Goal: Task Accomplishment & Management: Manage account settings

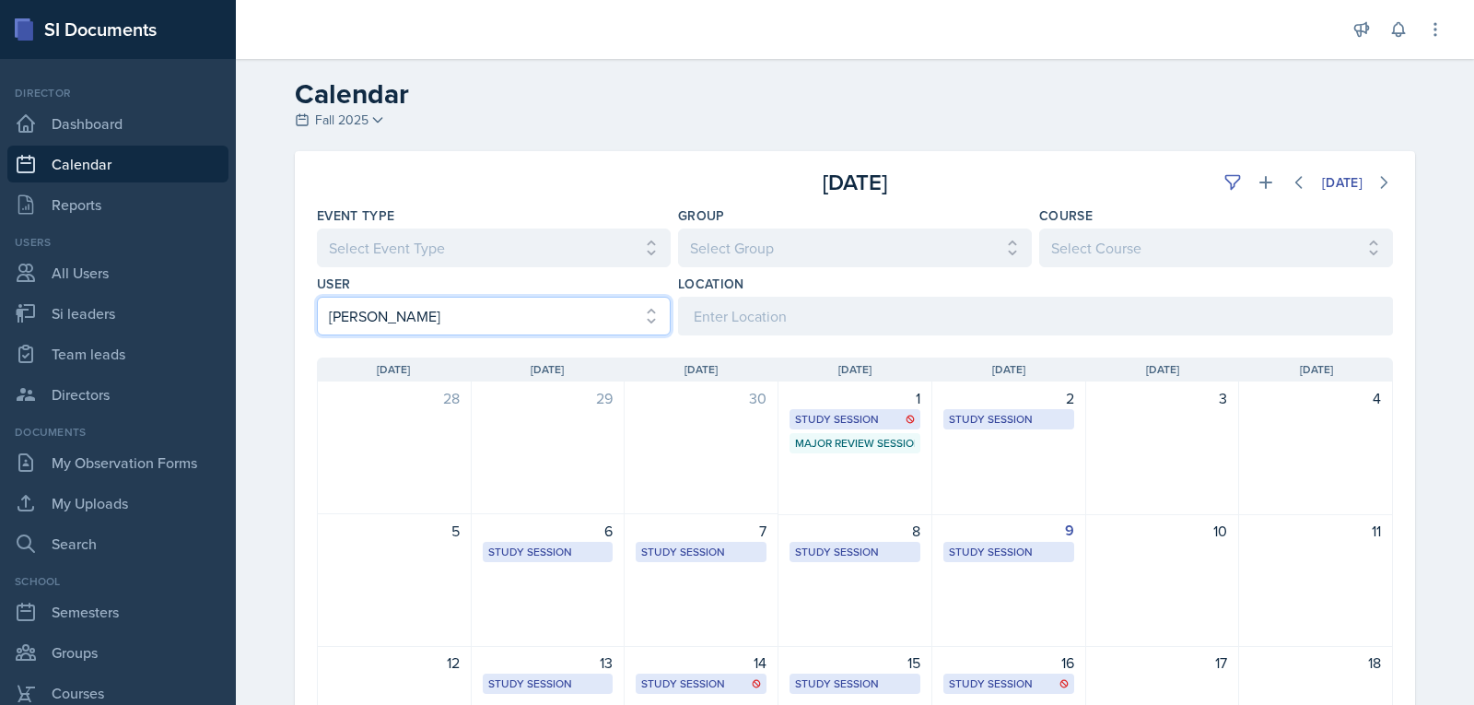
drag, startPoint x: 0, startPoint y: 0, endPoint x: 518, endPoint y: 213, distance: 559.8
click at [518, 297] on select "Select User All [PERSON_NAME] [PERSON_NAME] [PERSON_NAME] [PERSON_NAME] [PERSON…" at bounding box center [494, 316] width 354 height 39
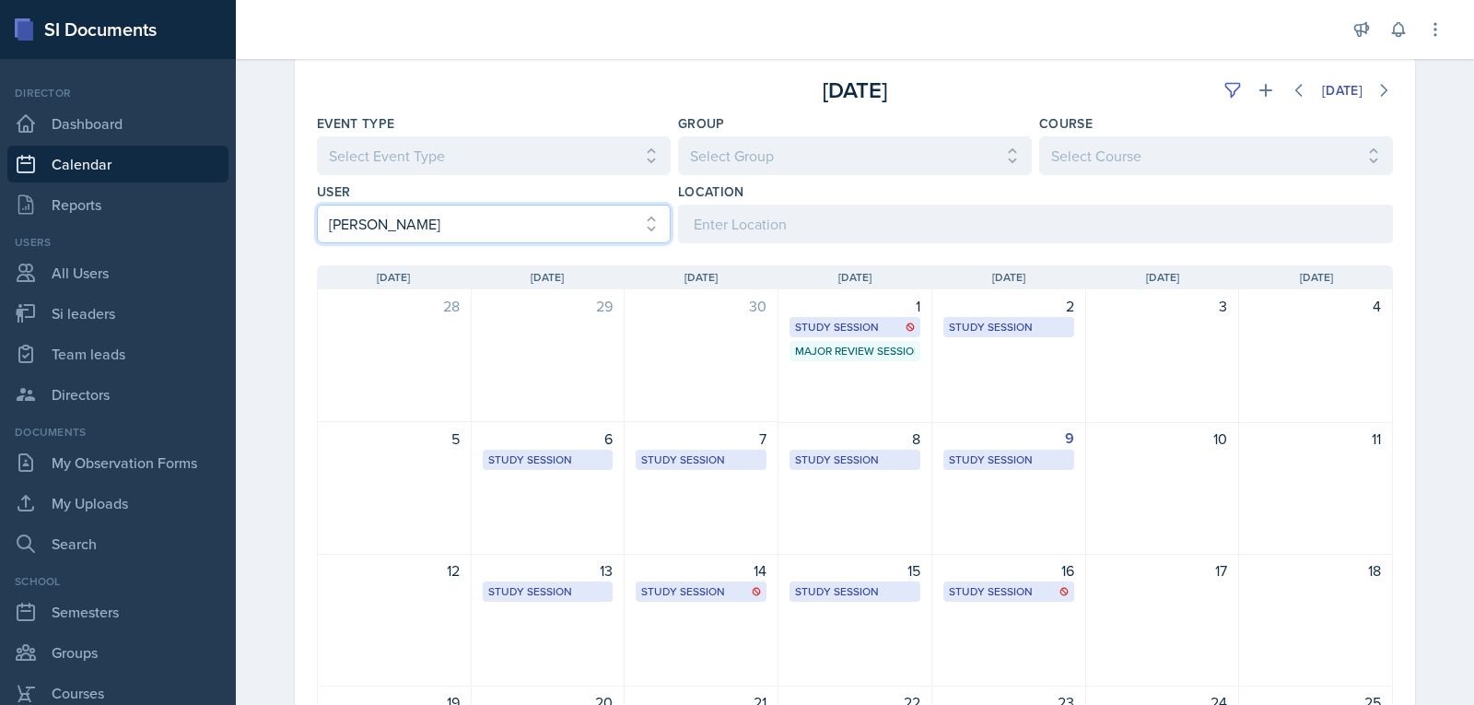
click at [317, 205] on select "Select User All [PERSON_NAME] [PERSON_NAME] [PERSON_NAME] [PERSON_NAME] [PERSON…" at bounding box center [494, 224] width 354 height 39
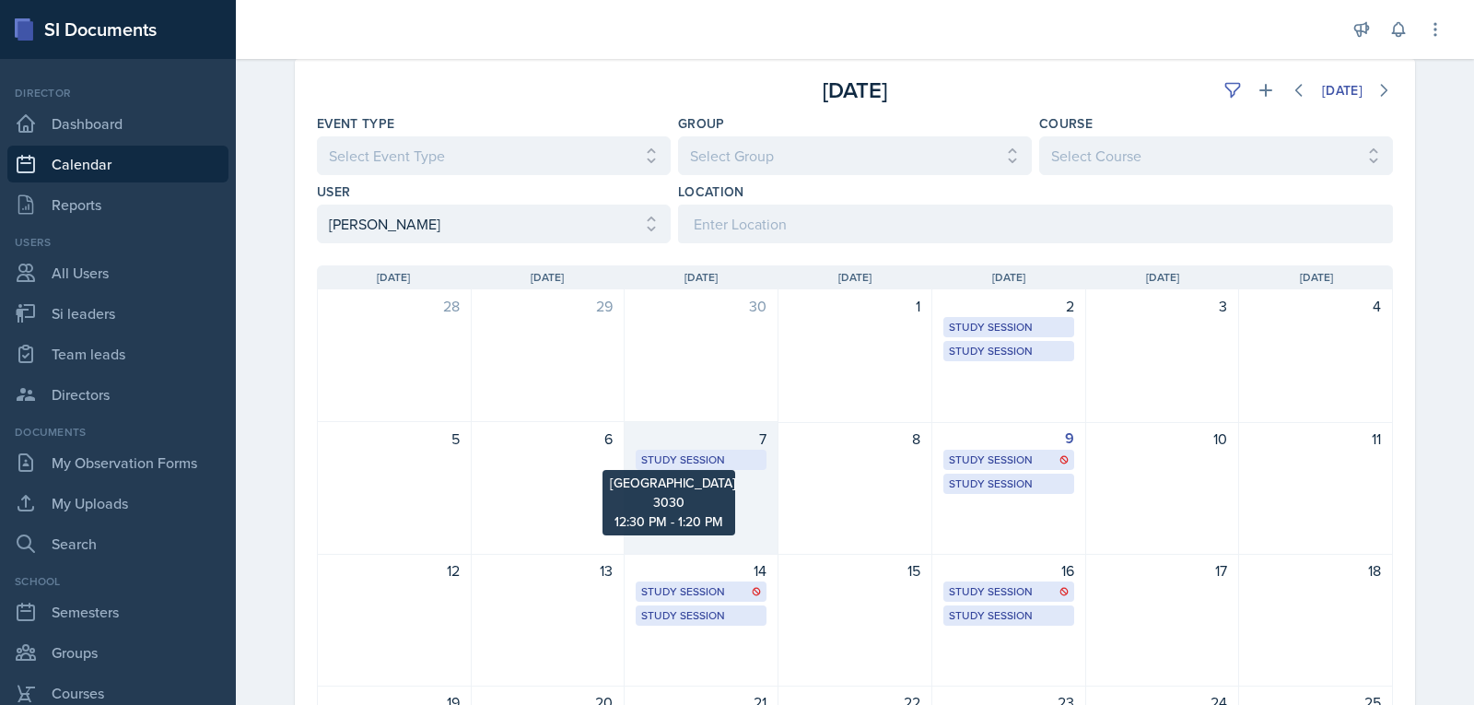
click at [721, 462] on div "Study Session" at bounding box center [701, 459] width 120 height 17
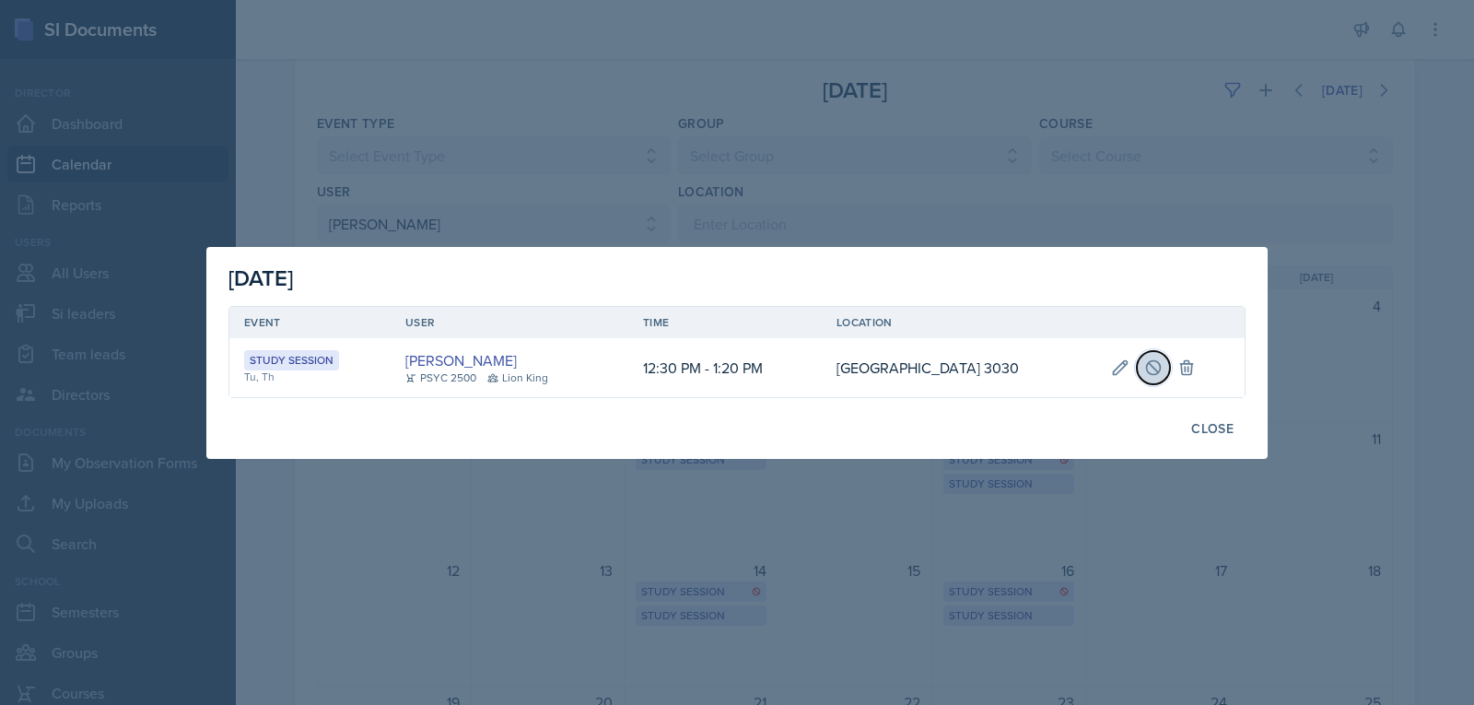
click at [1166, 375] on button at bounding box center [1153, 367] width 33 height 33
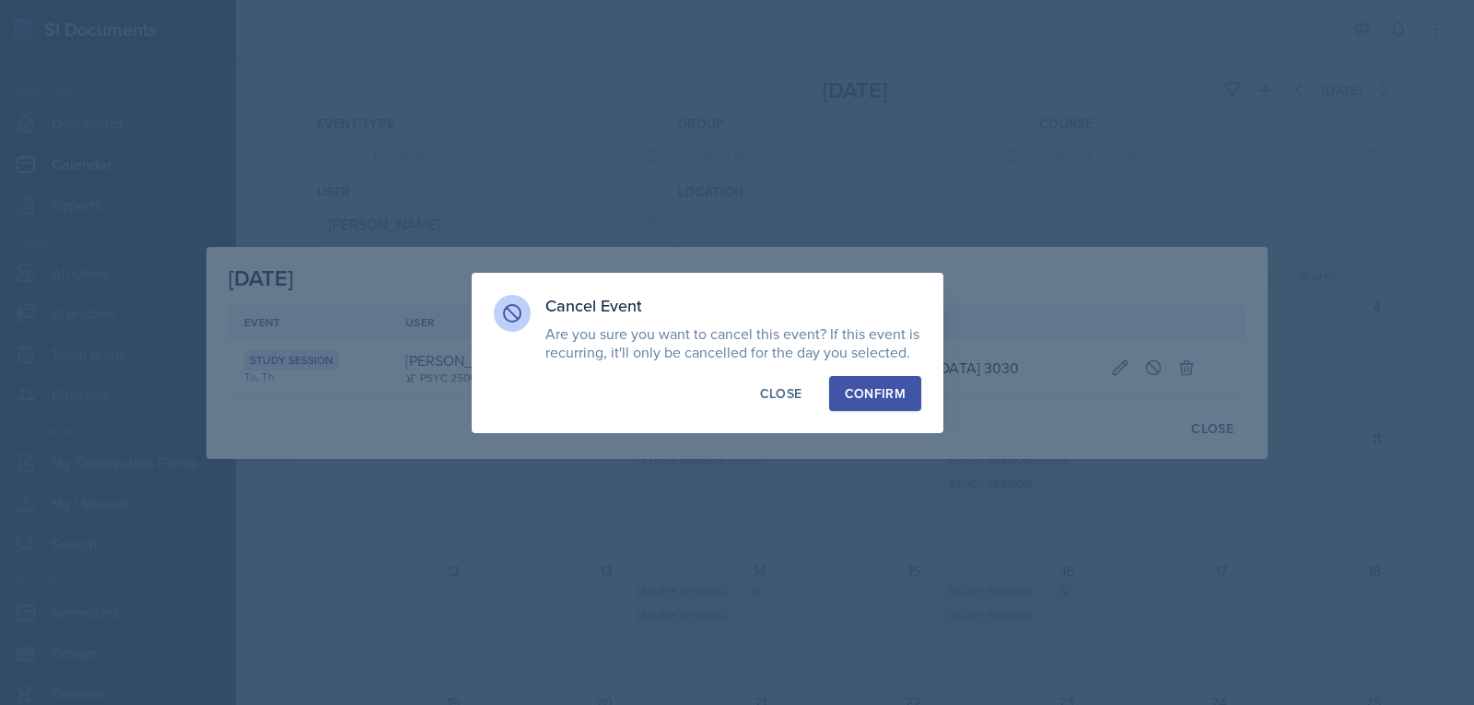
click at [876, 395] on div "Confirm" at bounding box center [875, 393] width 61 height 18
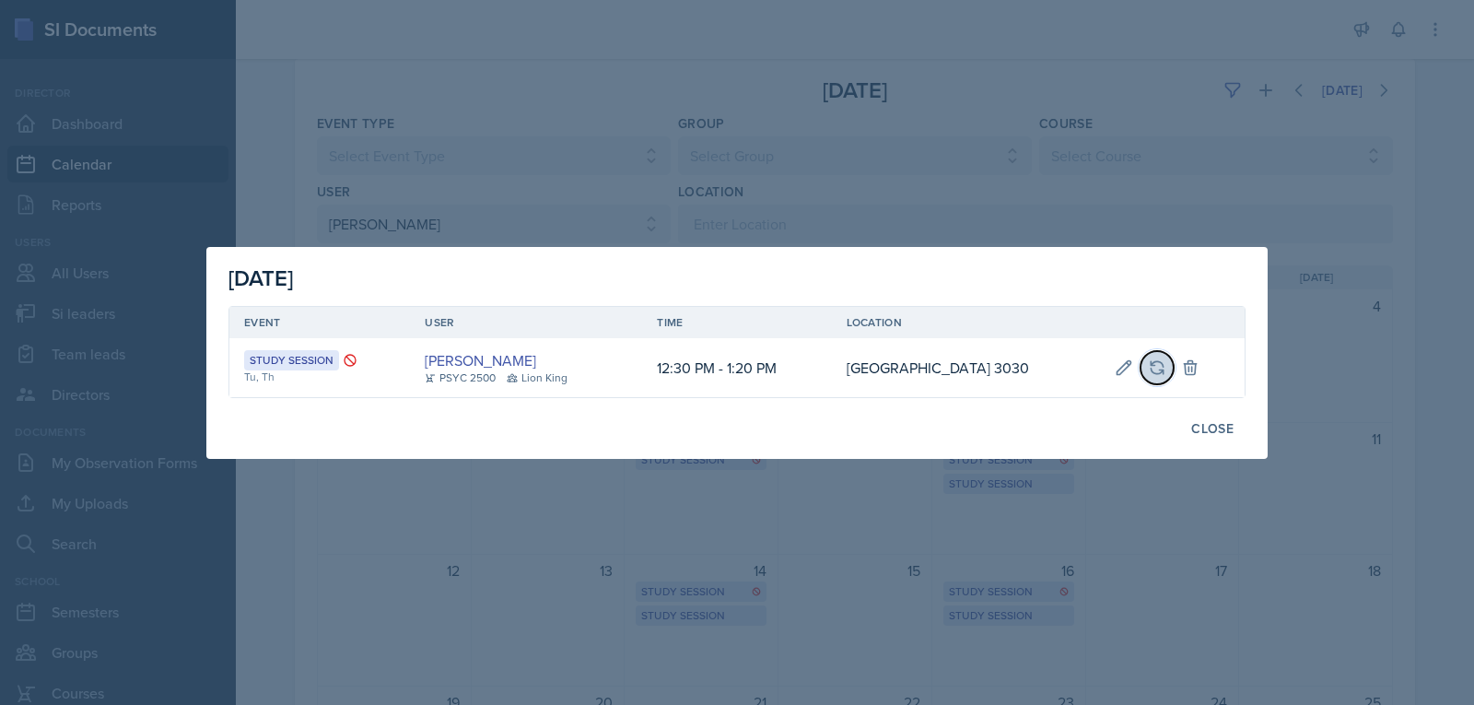
click at [1153, 374] on icon at bounding box center [1157, 367] width 18 height 18
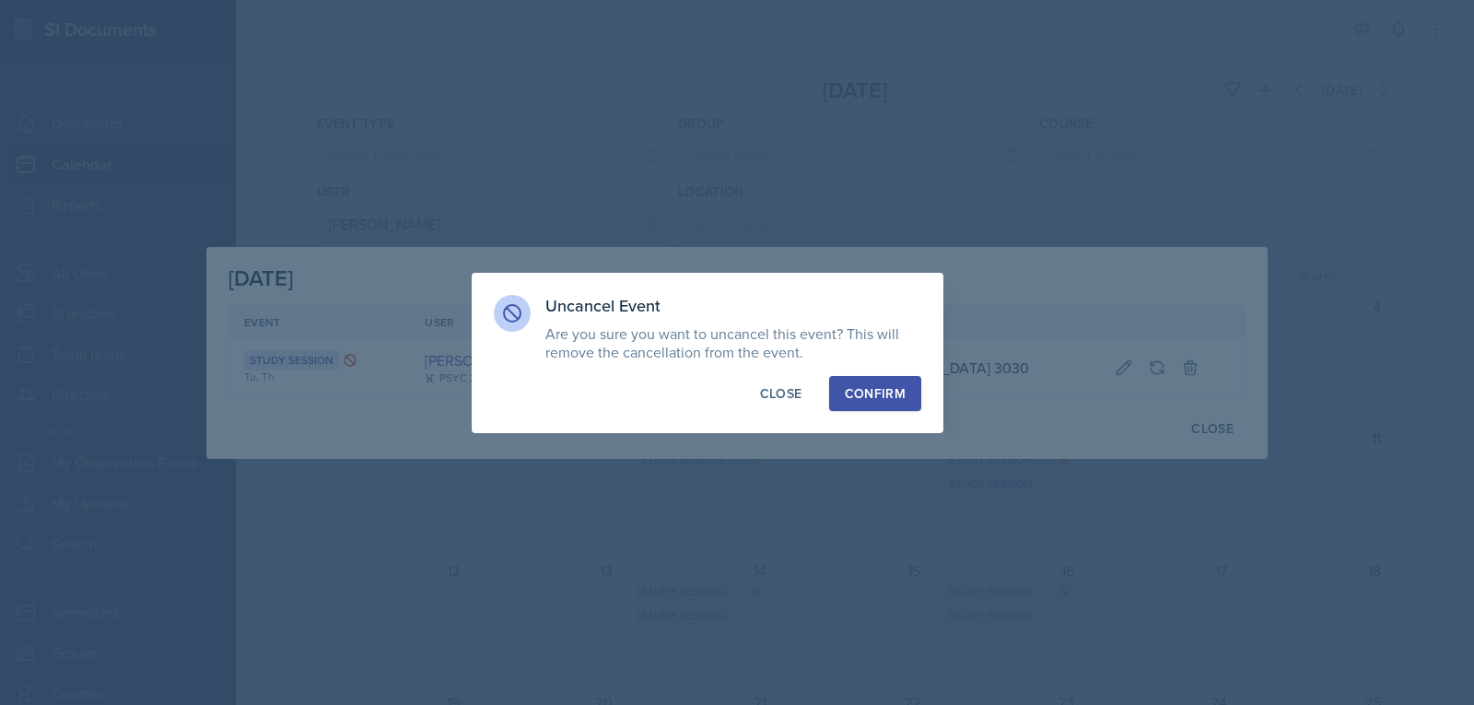
click at [855, 384] on div "Confirm" at bounding box center [875, 393] width 61 height 18
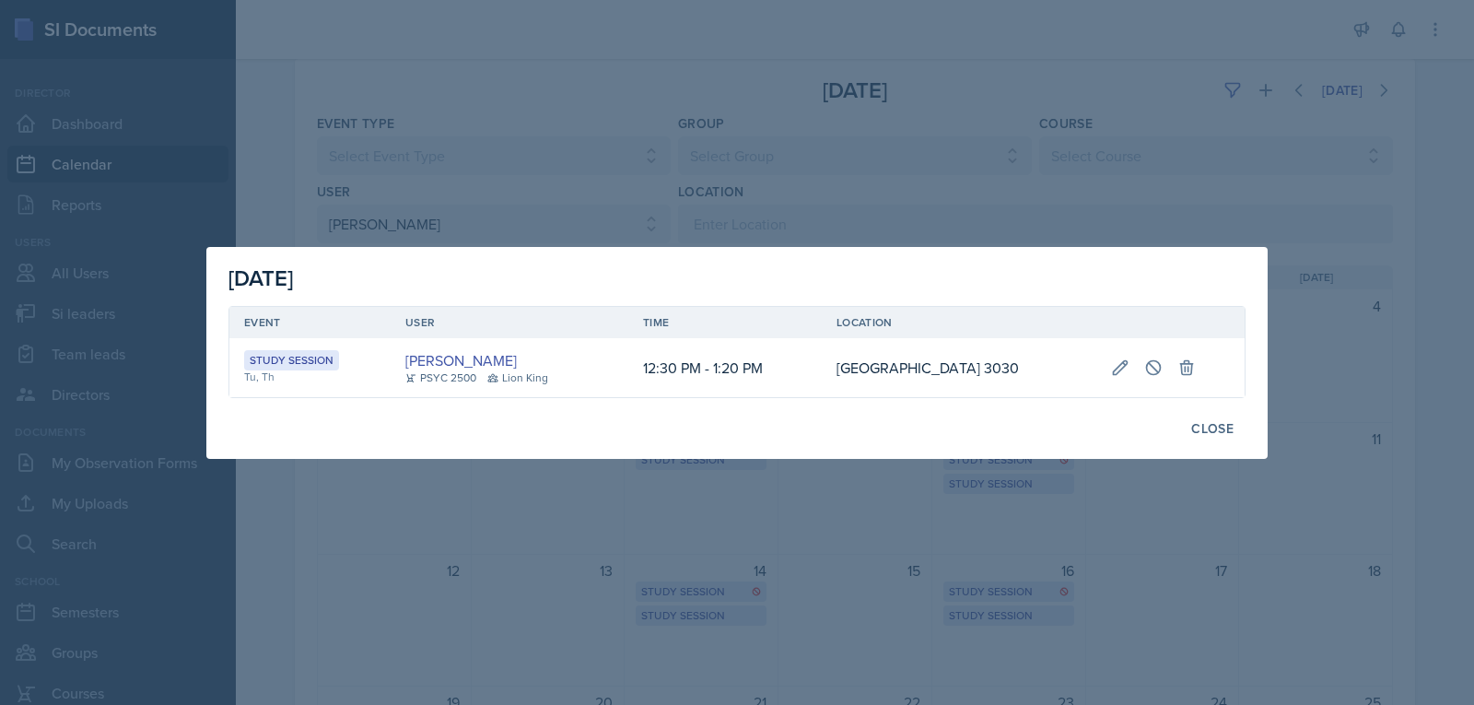
drag, startPoint x: 934, startPoint y: 146, endPoint x: 916, endPoint y: 148, distance: 18.6
click at [916, 148] on div at bounding box center [737, 352] width 1474 height 705
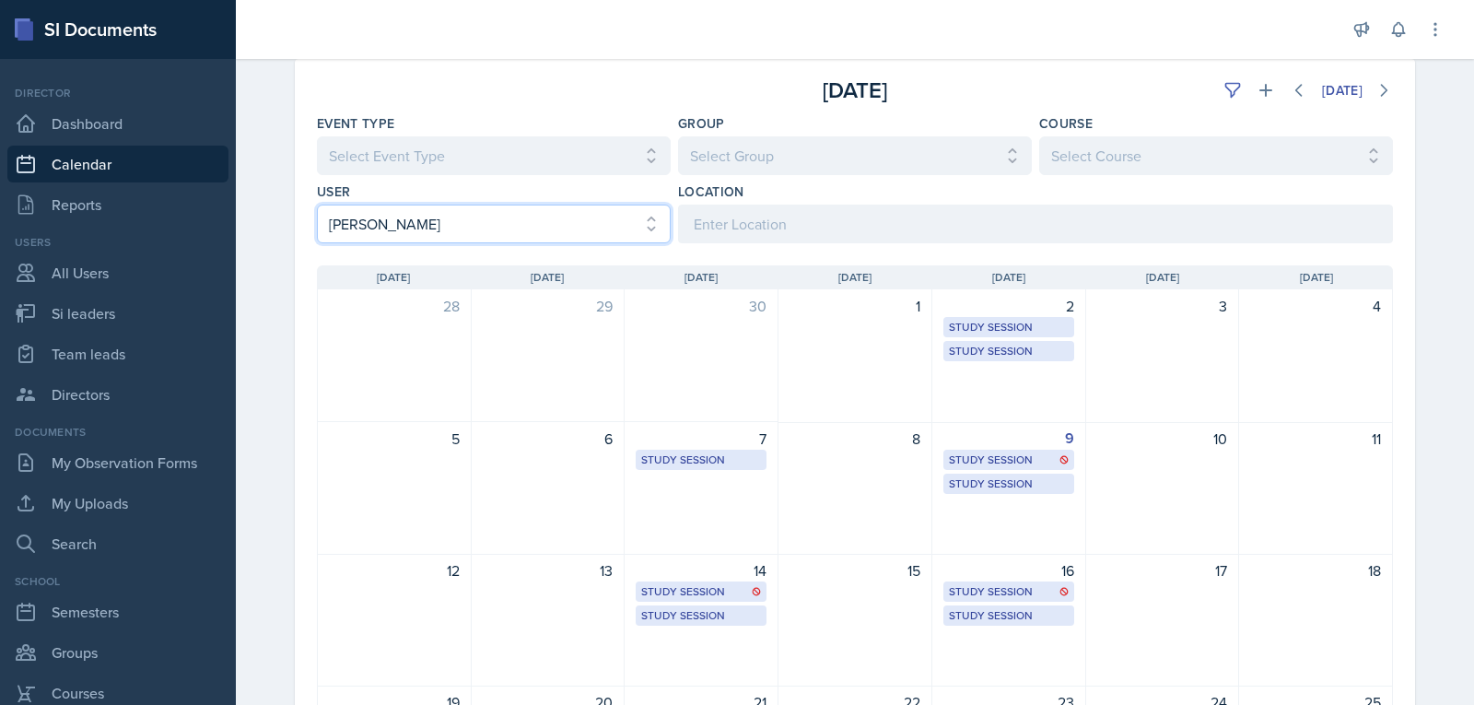
click at [383, 205] on select "Select User All [PERSON_NAME] [PERSON_NAME] [PERSON_NAME] [PERSON_NAME] [PERSON…" at bounding box center [494, 224] width 354 height 39
click at [317, 205] on select "Select User All [PERSON_NAME] [PERSON_NAME] [PERSON_NAME] [PERSON_NAME] [PERSON…" at bounding box center [494, 224] width 354 height 39
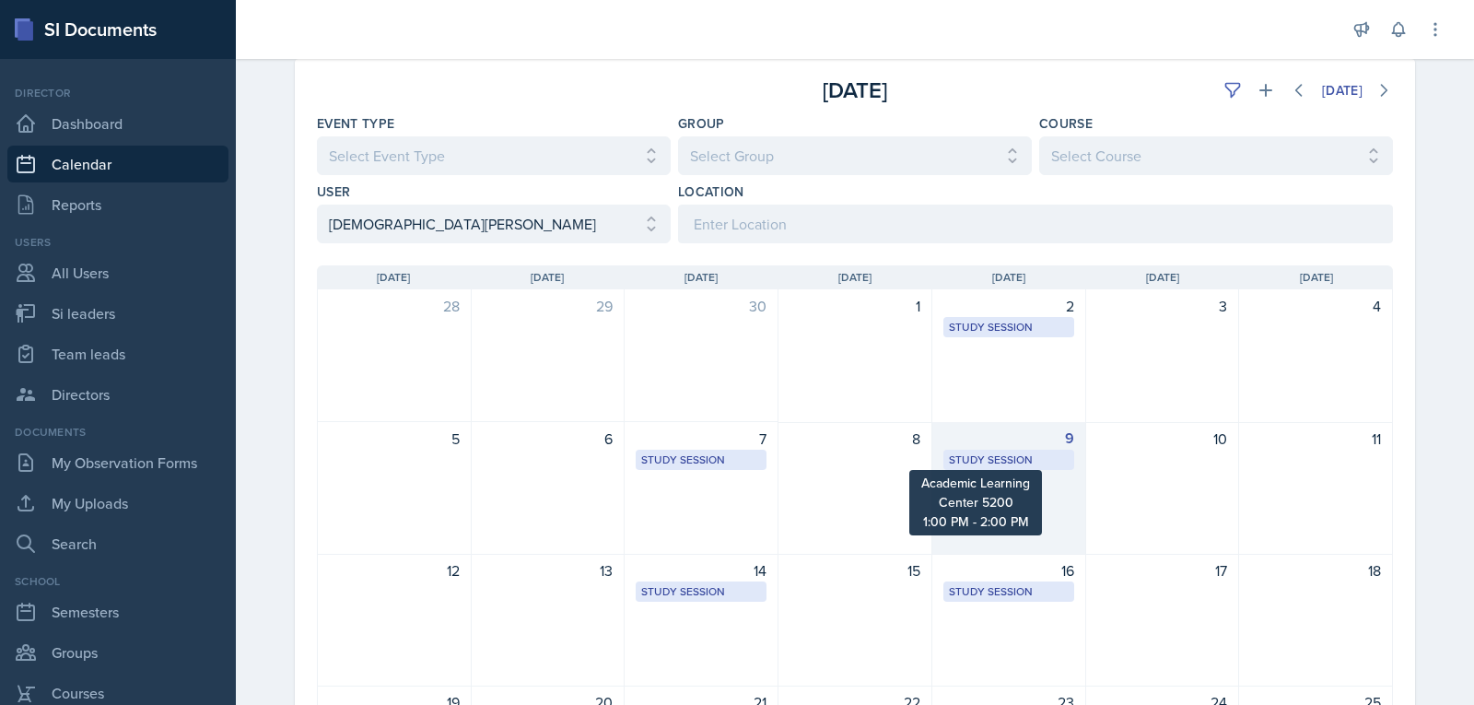
click at [954, 451] on div "Study Session" at bounding box center [1009, 459] width 120 height 17
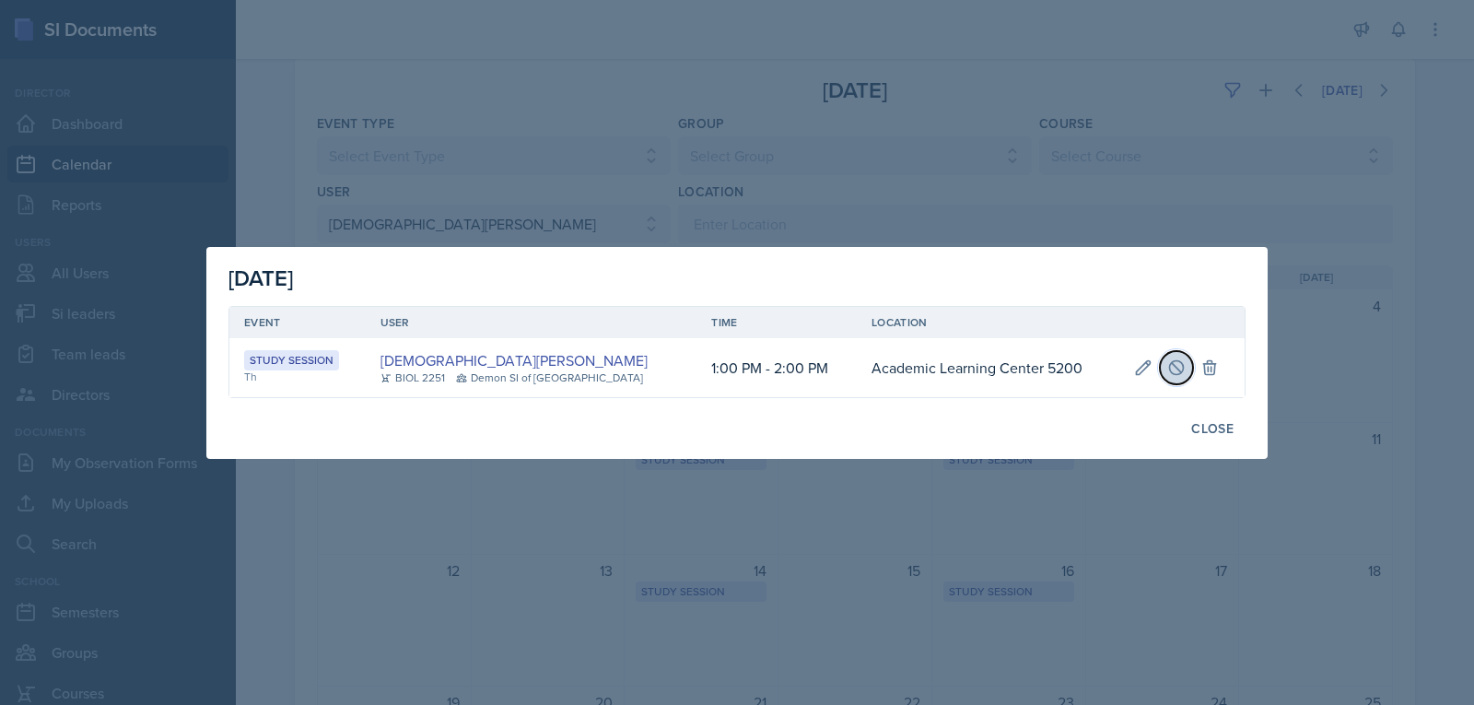
click at [1176, 362] on icon at bounding box center [1176, 367] width 18 height 18
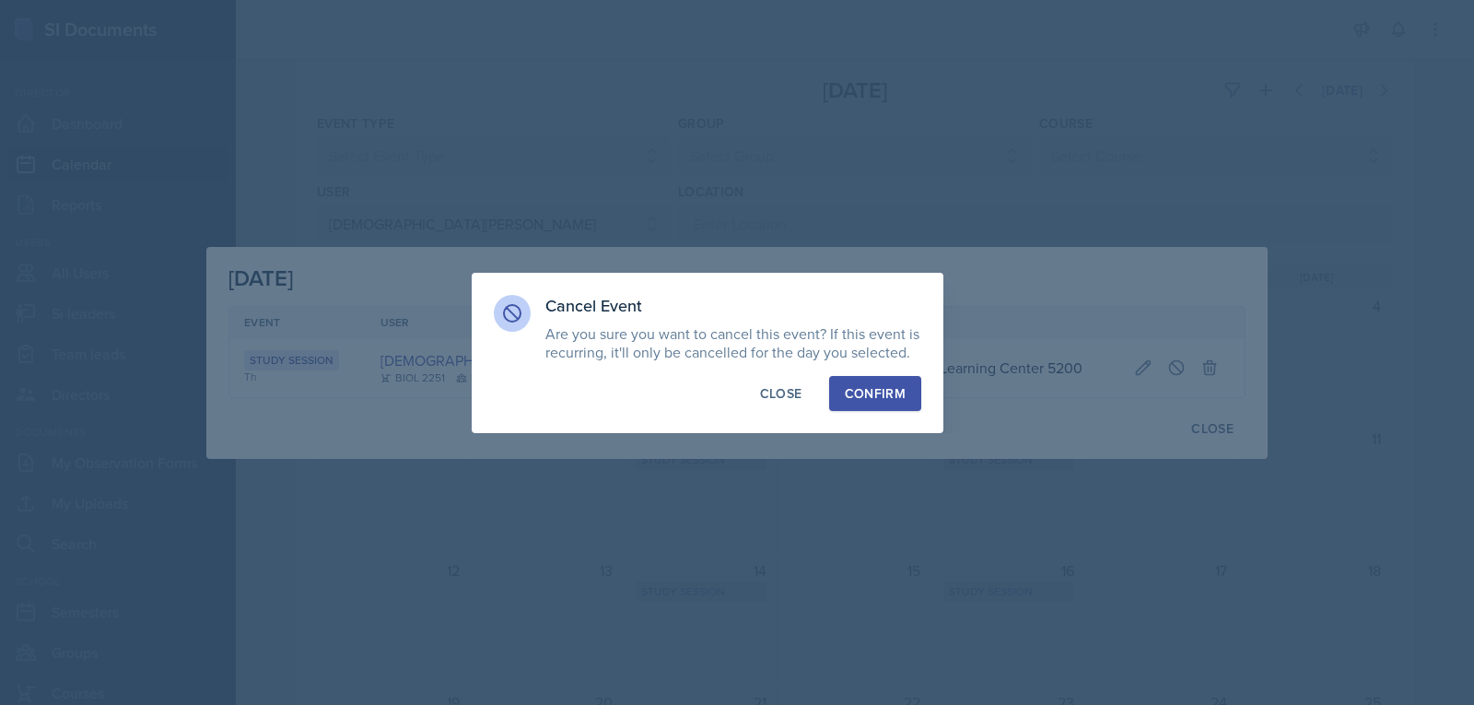
click at [872, 403] on button "Confirm" at bounding box center [875, 393] width 92 height 35
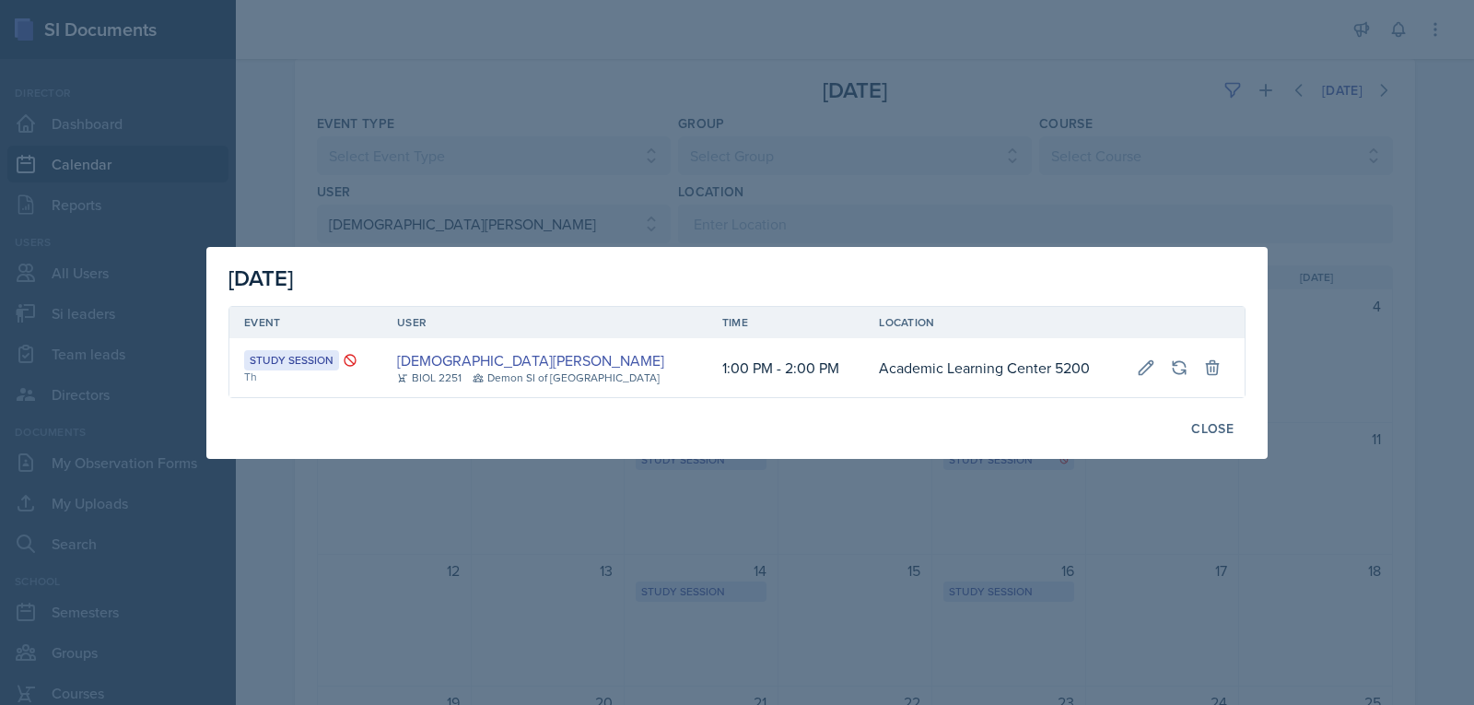
click at [429, 114] on div at bounding box center [737, 352] width 1474 height 705
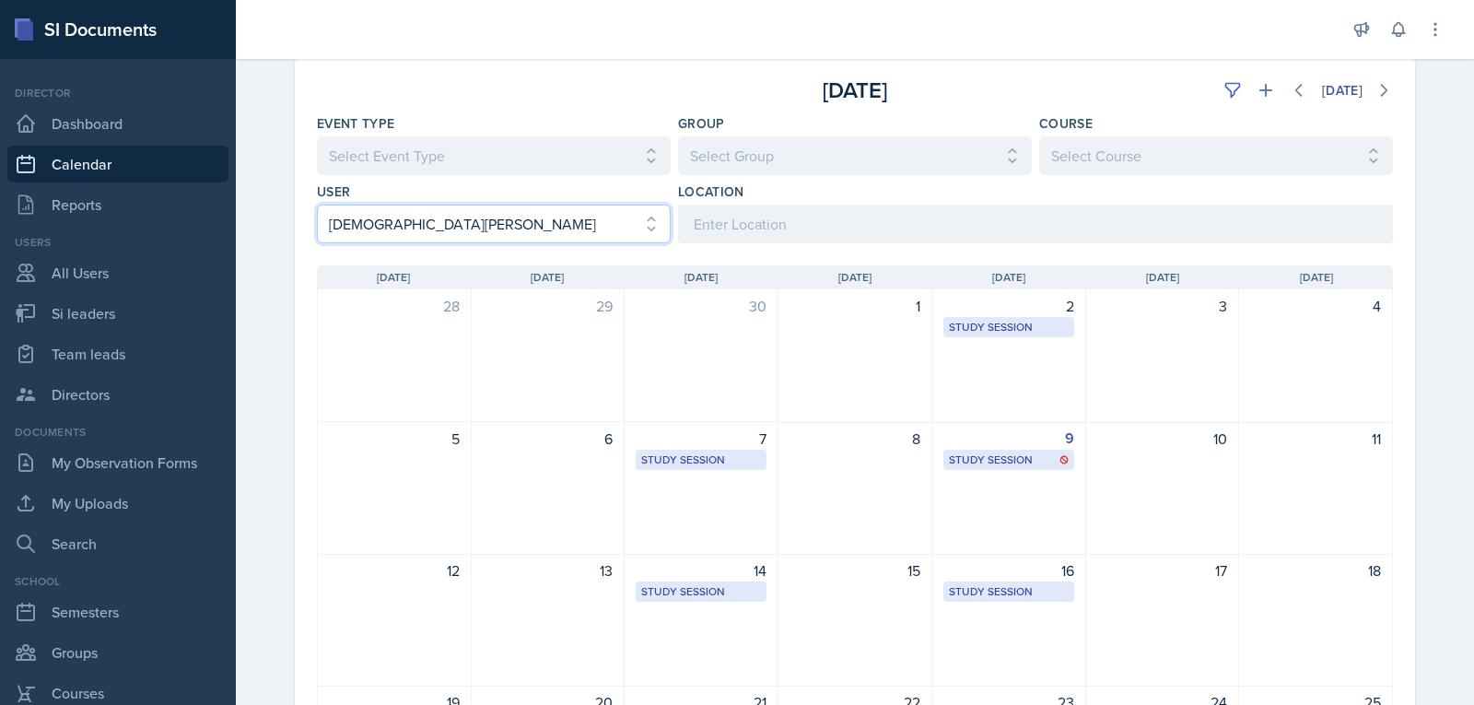
click at [423, 217] on select "Select User All [PERSON_NAME] [PERSON_NAME] [PERSON_NAME] [PERSON_NAME] [PERSON…" at bounding box center [494, 224] width 354 height 39
select select "9655edd8-289a-4ef9-a5fd-de0dcef040f5"
click at [317, 205] on select "Select User All [PERSON_NAME] [PERSON_NAME] [PERSON_NAME] [PERSON_NAME] [PERSON…" at bounding box center [494, 224] width 354 height 39
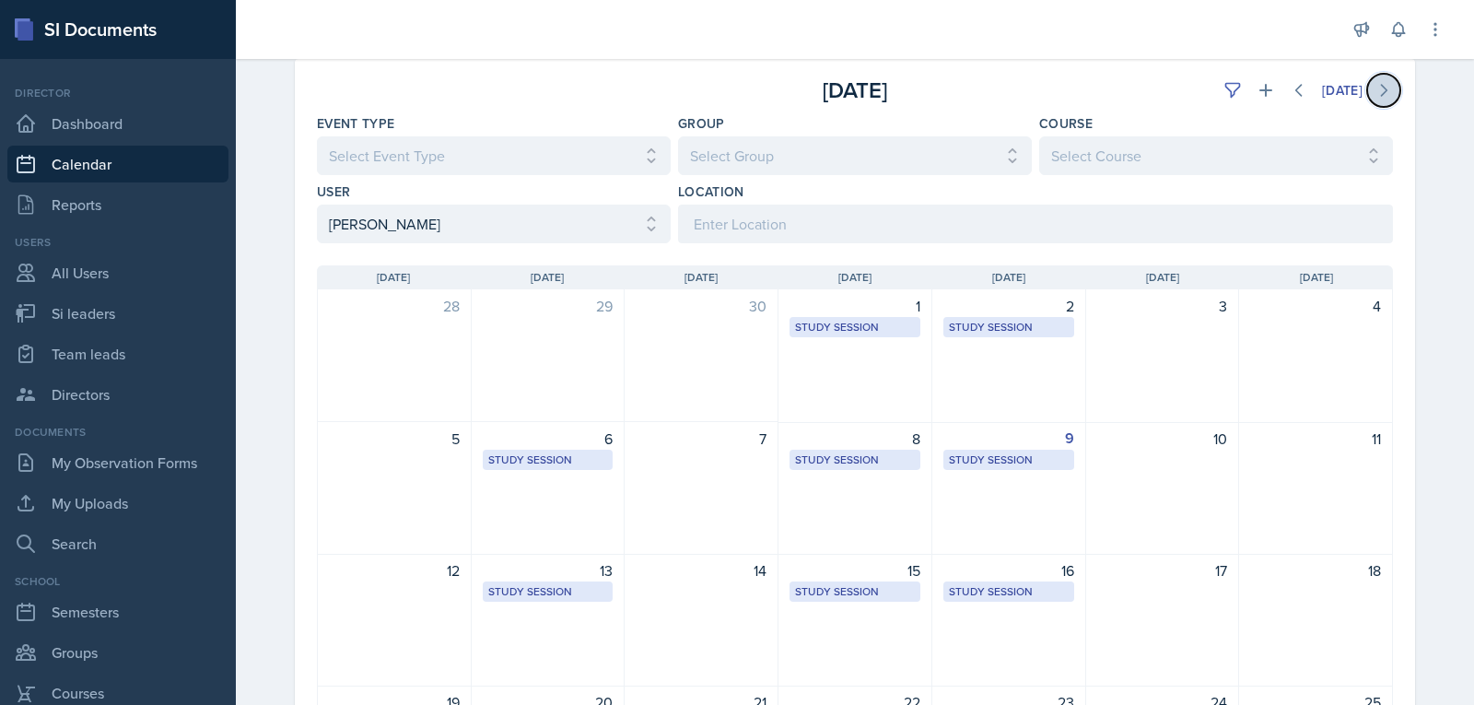
click at [1375, 81] on icon at bounding box center [1384, 90] width 18 height 18
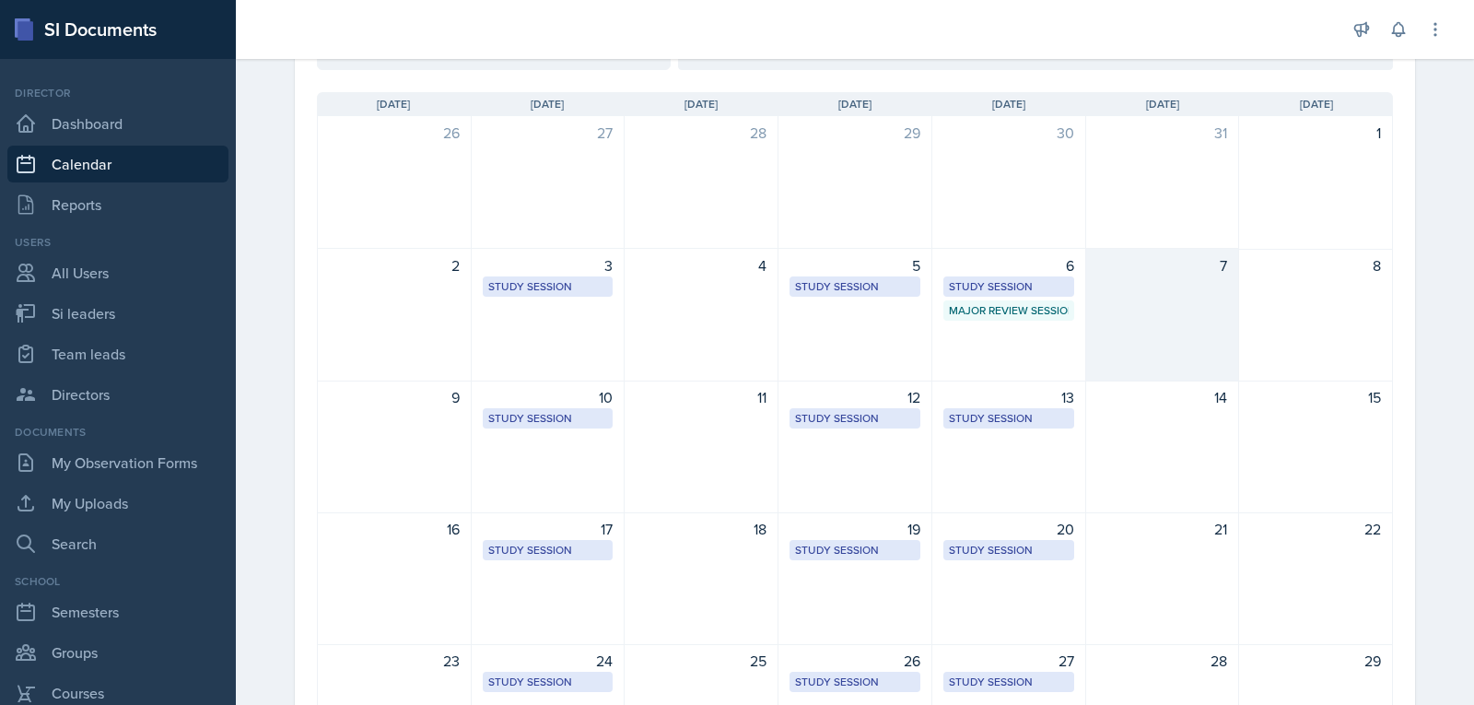
scroll to position [276, 0]
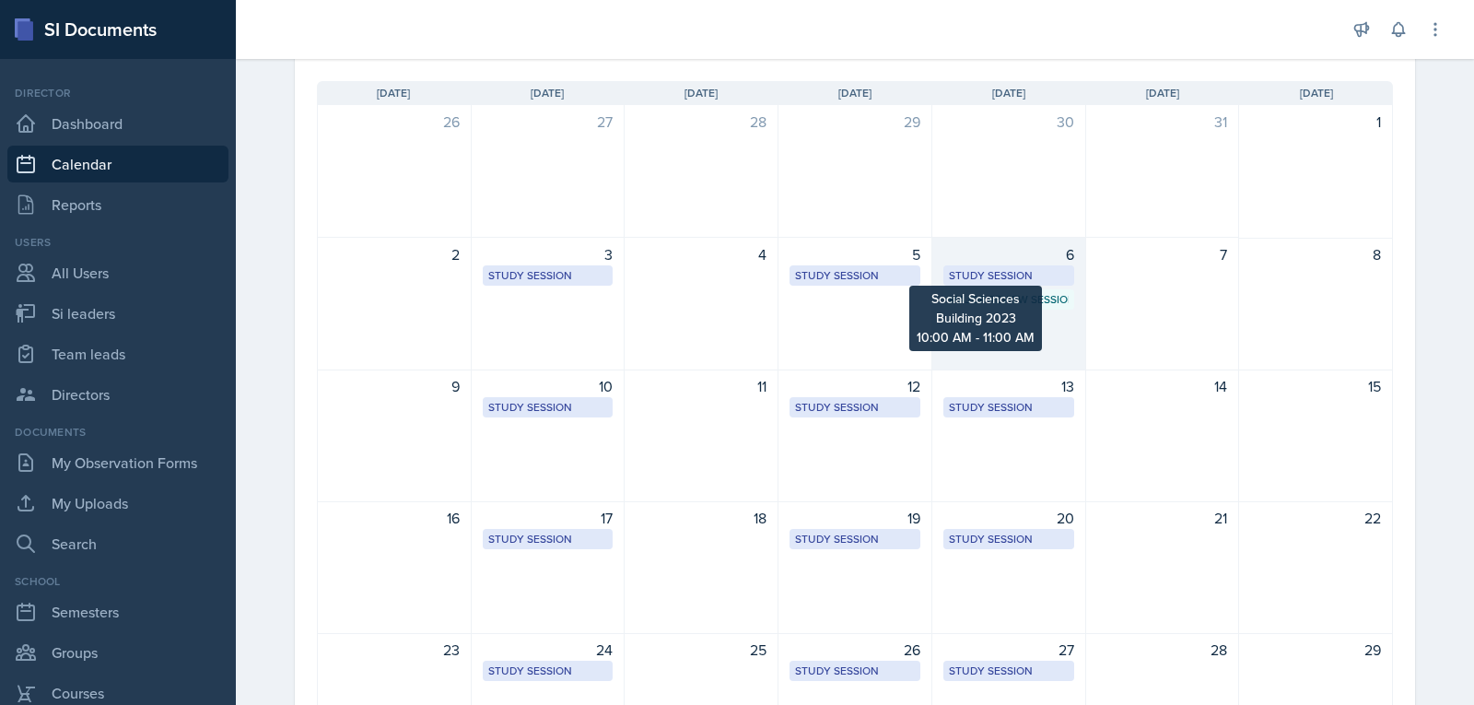
click at [1047, 279] on div "Study Session" at bounding box center [1009, 275] width 120 height 17
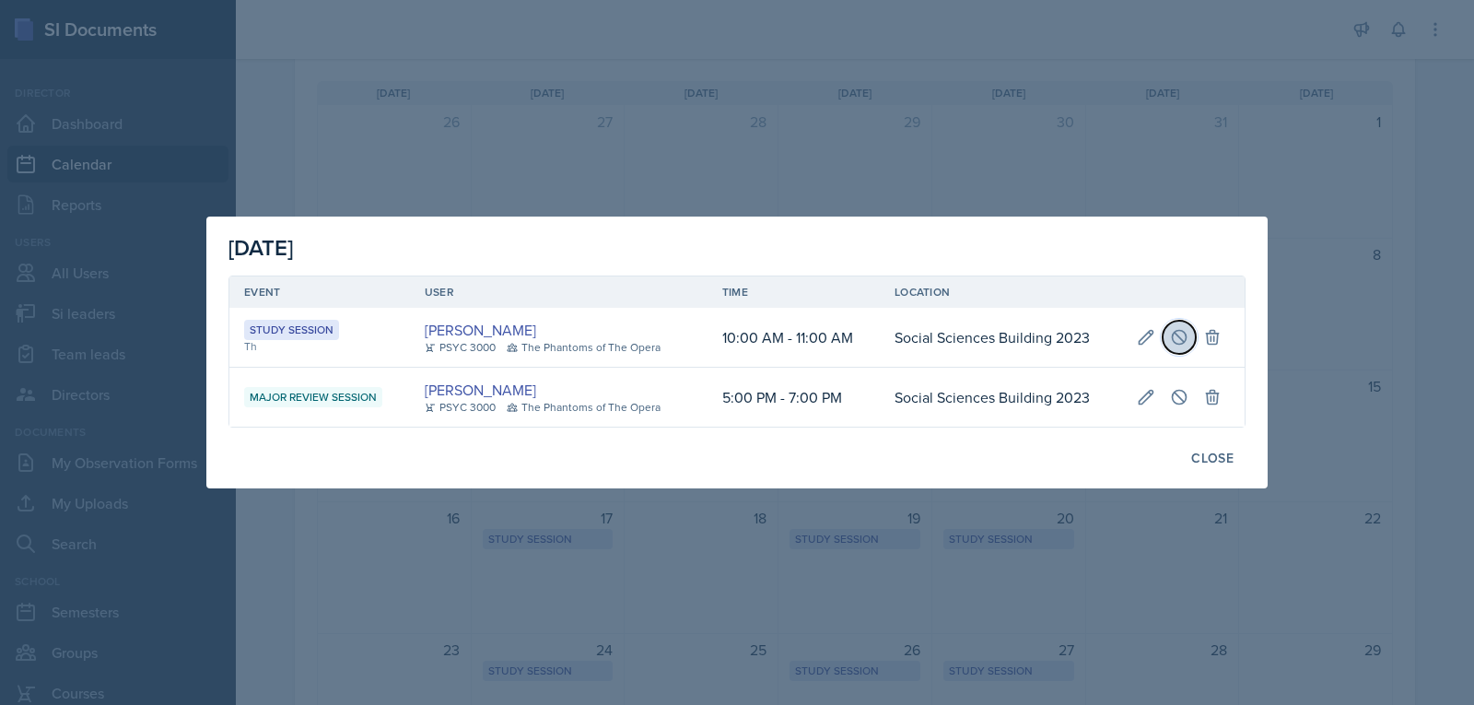
click at [1167, 341] on button at bounding box center [1179, 337] width 33 height 33
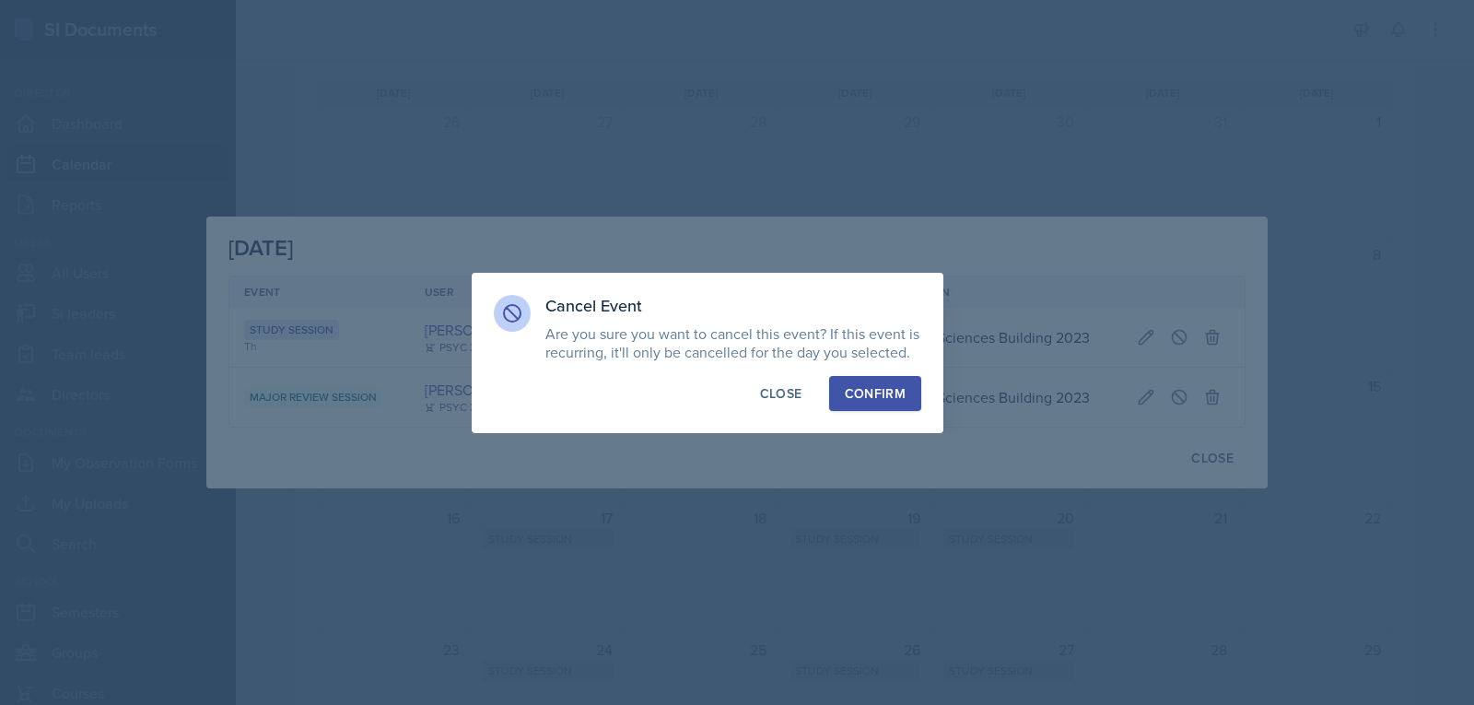
click at [888, 404] on button "Confirm" at bounding box center [875, 393] width 92 height 35
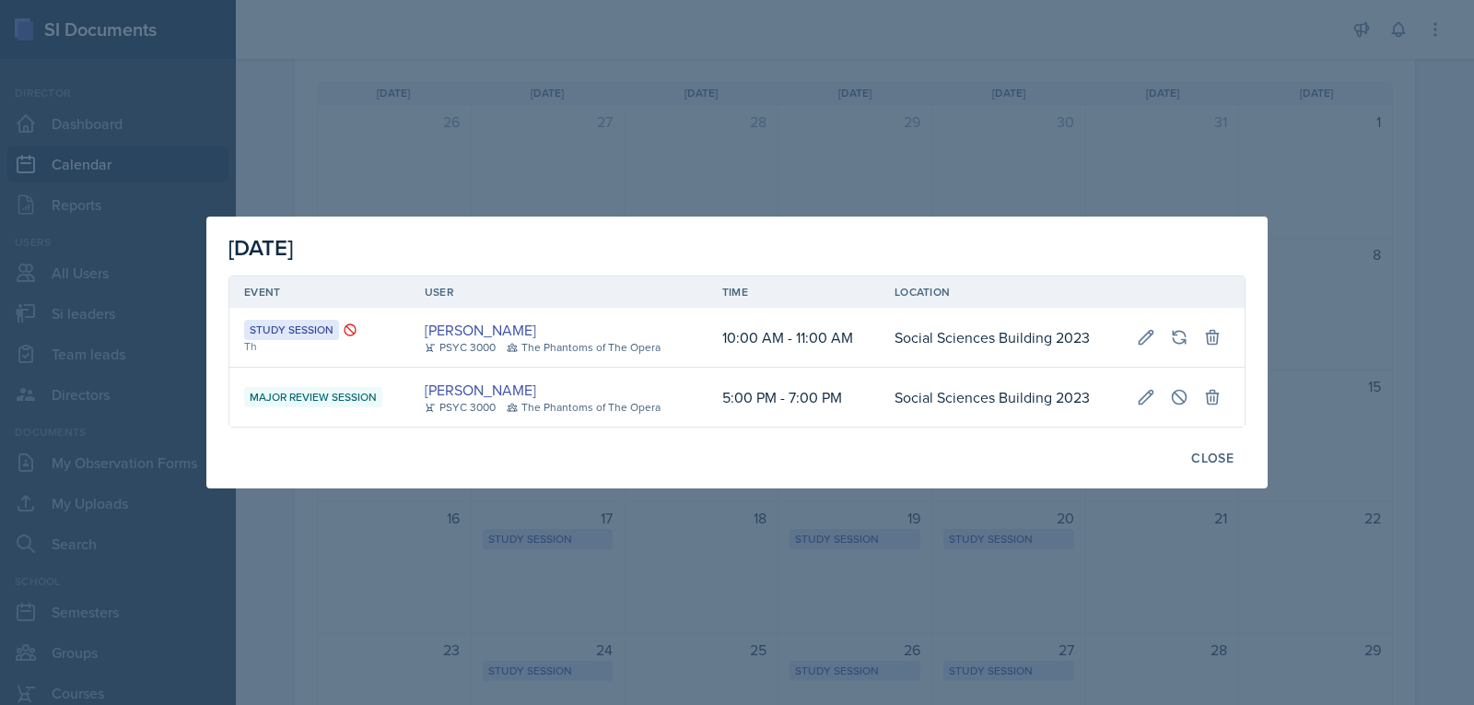
click at [965, 72] on div at bounding box center [737, 352] width 1474 height 705
